Goal: Find contact information: Obtain details needed to contact an individual or organization

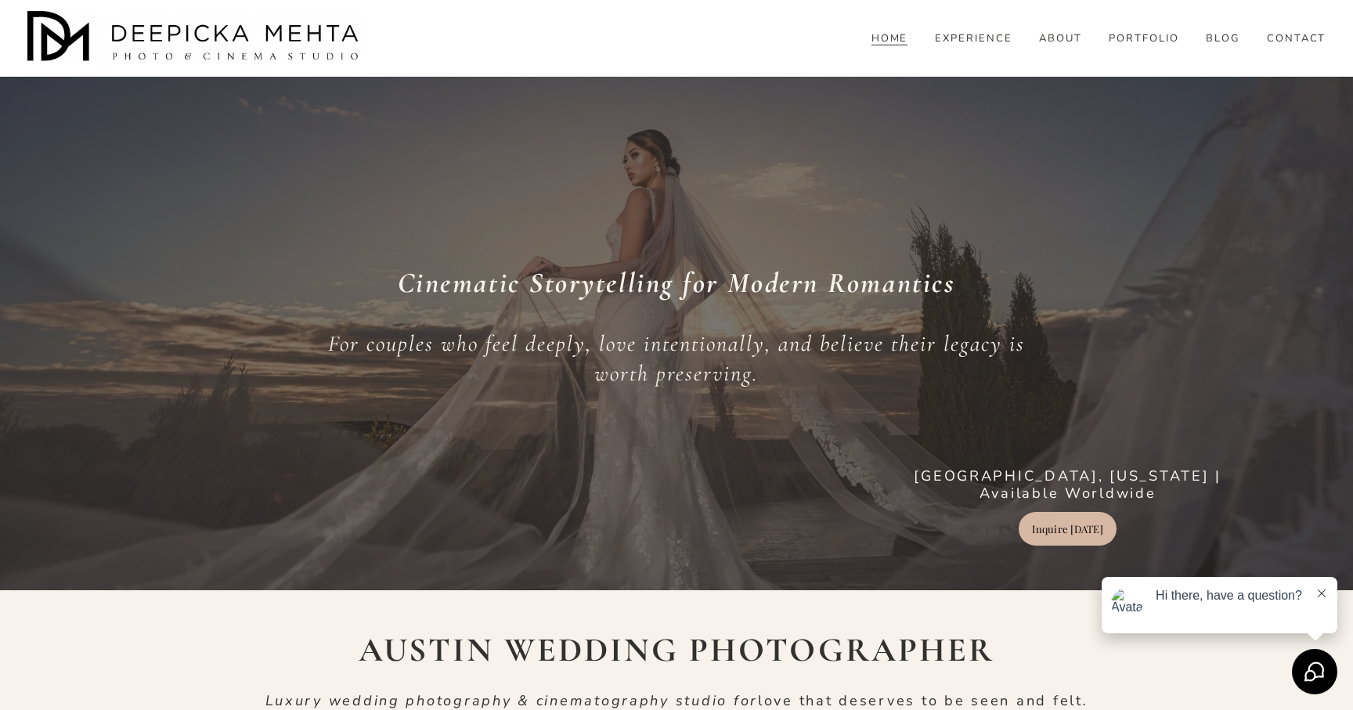
click at [1072, 547] on div "Cinematic Storytelling for Modern Romantics For couples who feel deeply, love i…" at bounding box center [676, 341] width 1353 height 499
click at [1079, 529] on link "Inquire [DATE]" at bounding box center [1067, 529] width 97 height 34
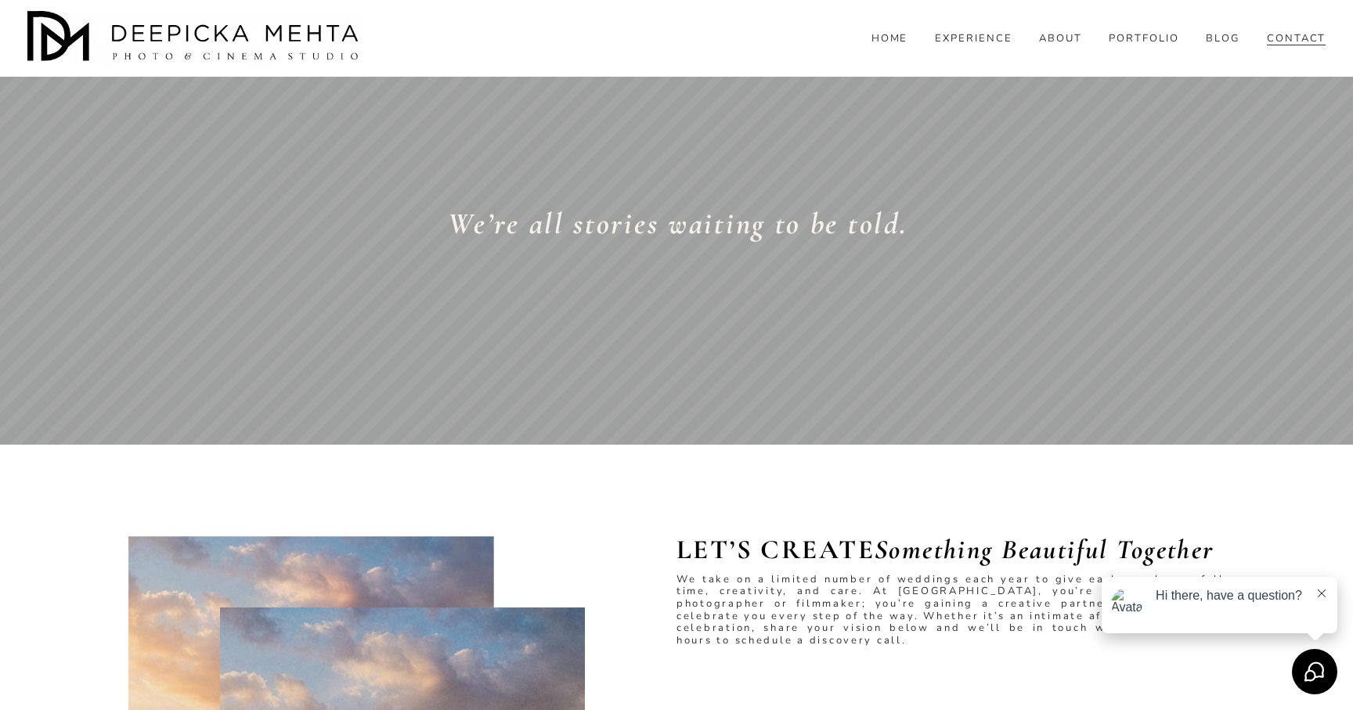
click at [1323, 591] on icon at bounding box center [1322, 594] width 8 height 8
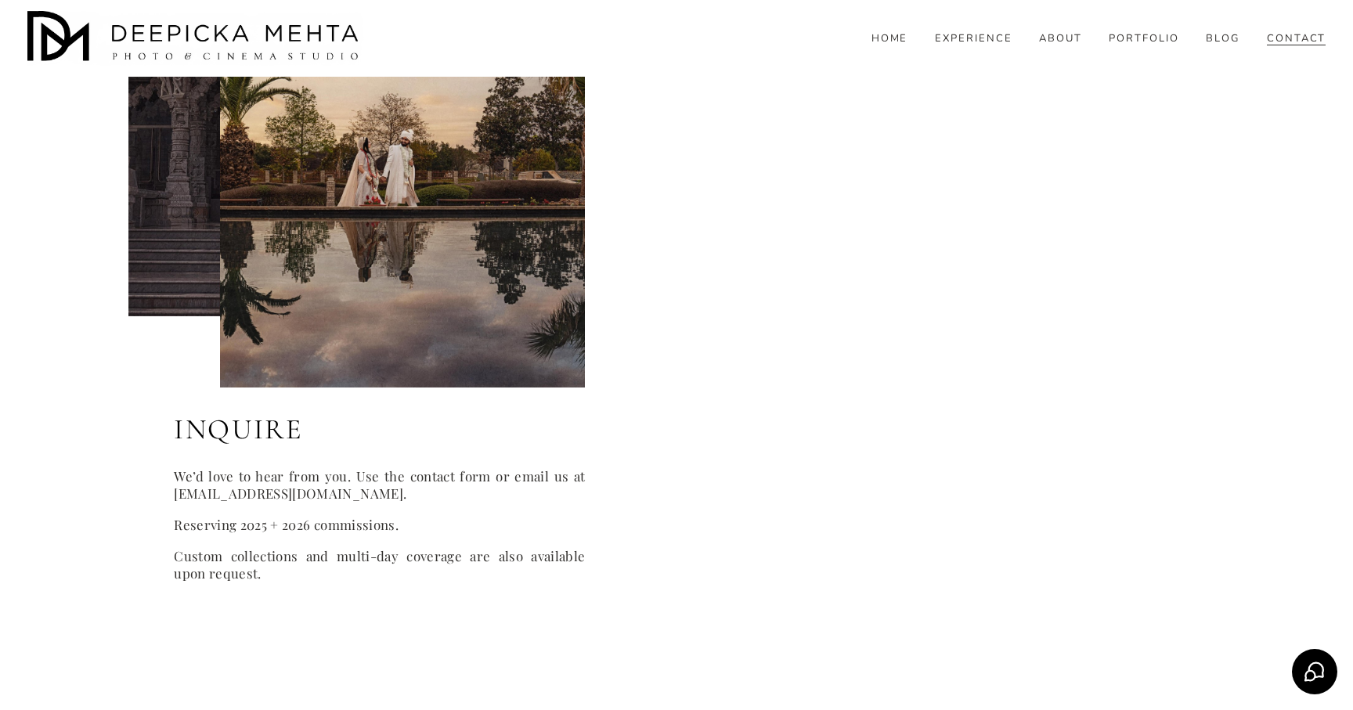
scroll to position [735, 0]
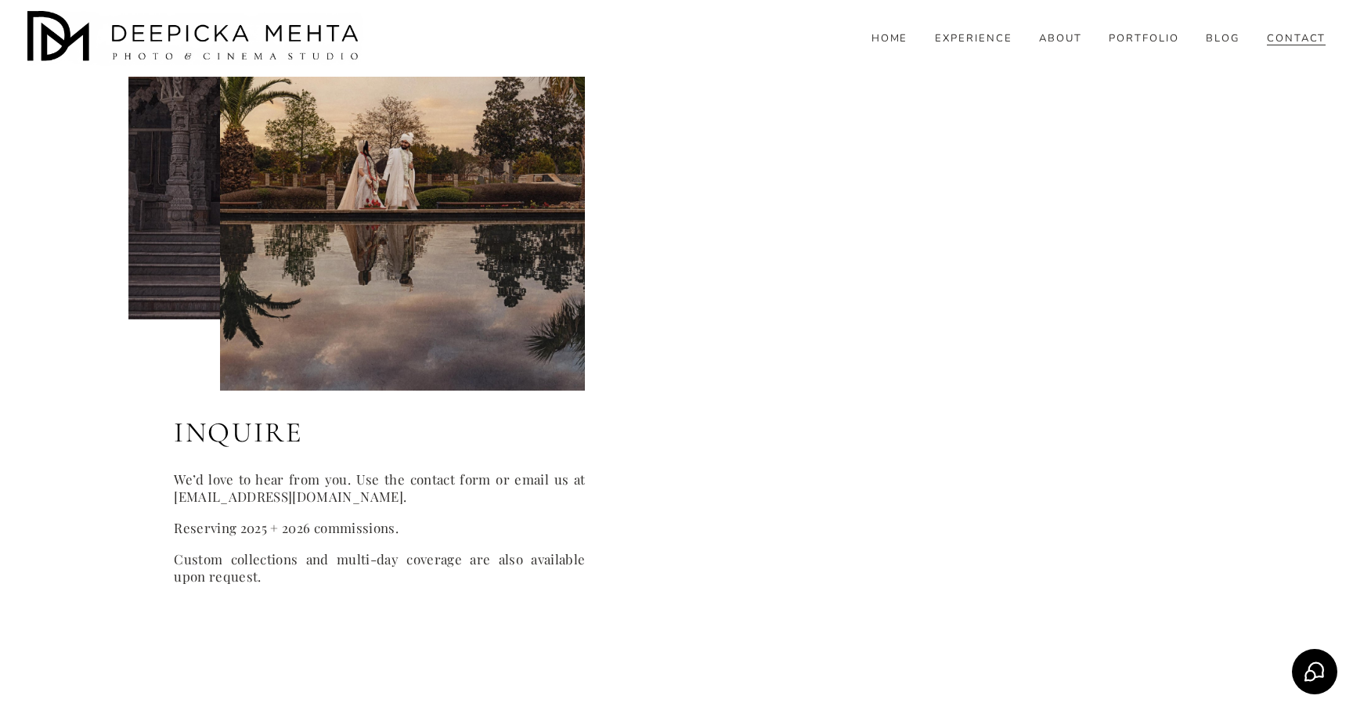
click at [896, 46] on link "HOME" at bounding box center [890, 39] width 37 height 14
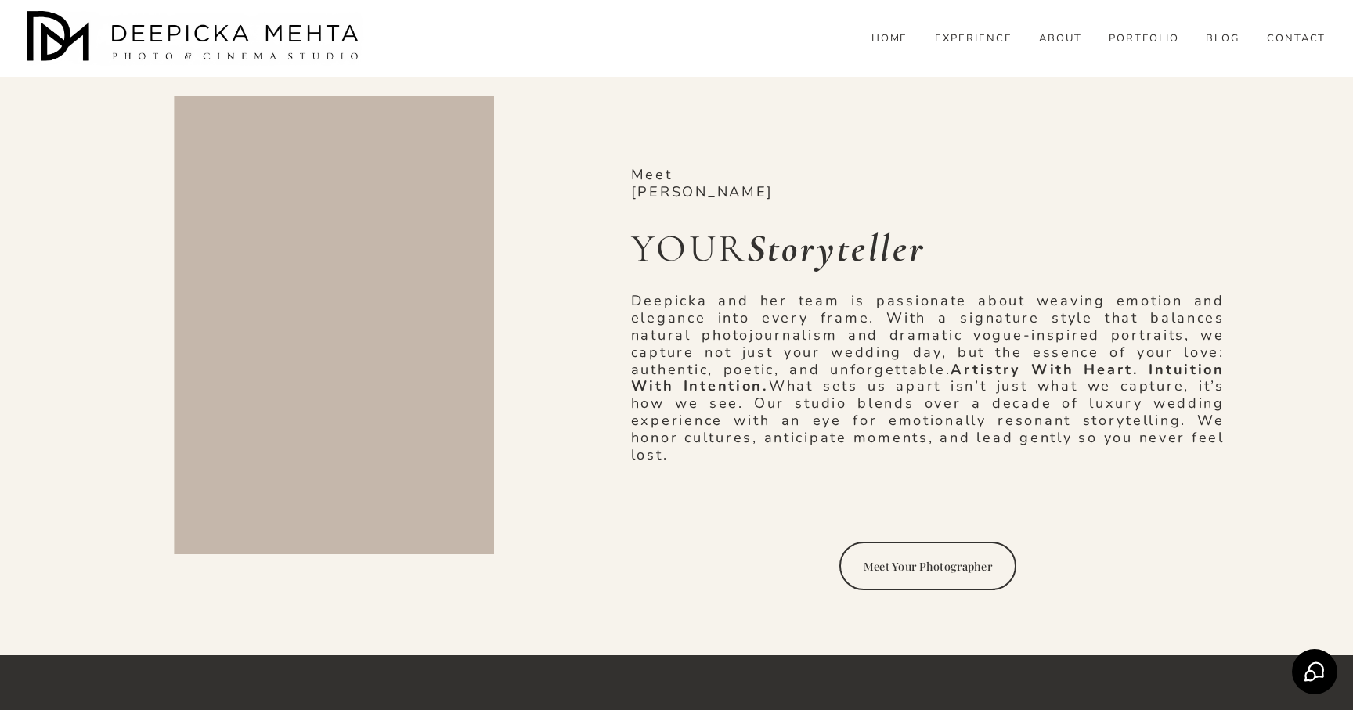
scroll to position [1909, 0]
